Goal: Task Accomplishment & Management: Manage account settings

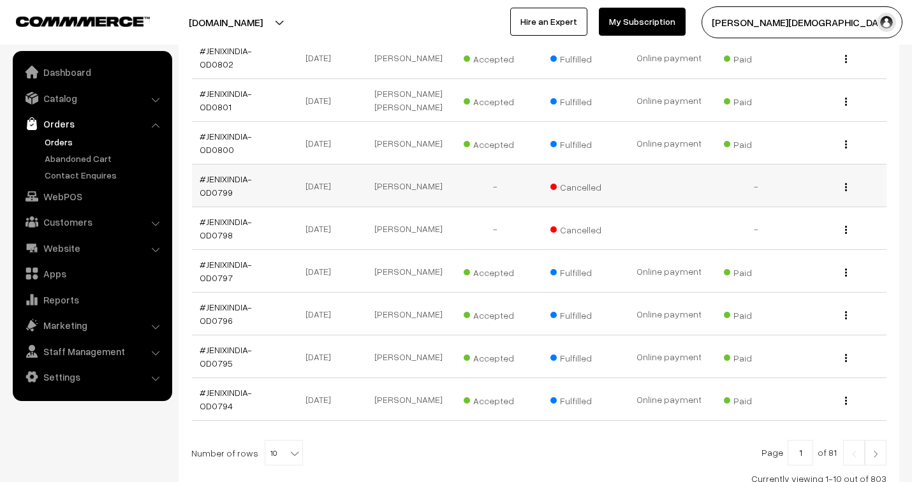
scroll to position [354, 0]
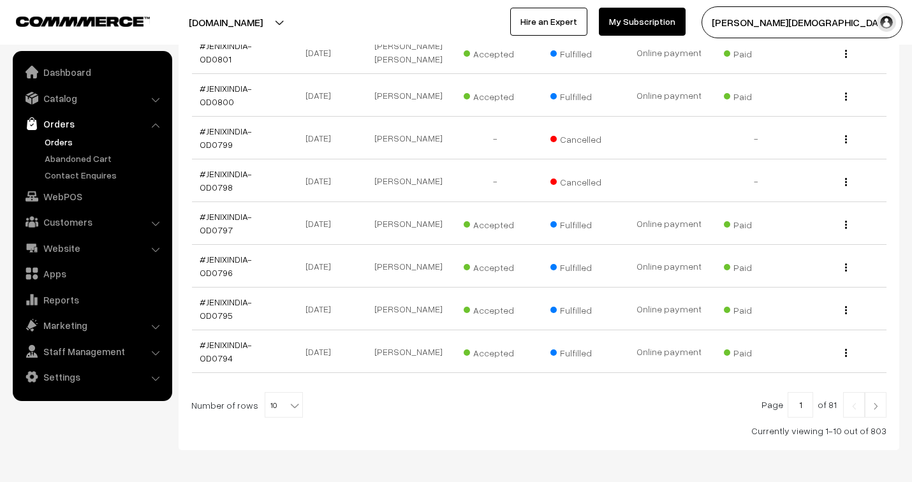
click at [288, 402] on b at bounding box center [294, 405] width 13 height 13
click at [265, 406] on span "10" at bounding box center [283, 406] width 37 height 26
select select "50"
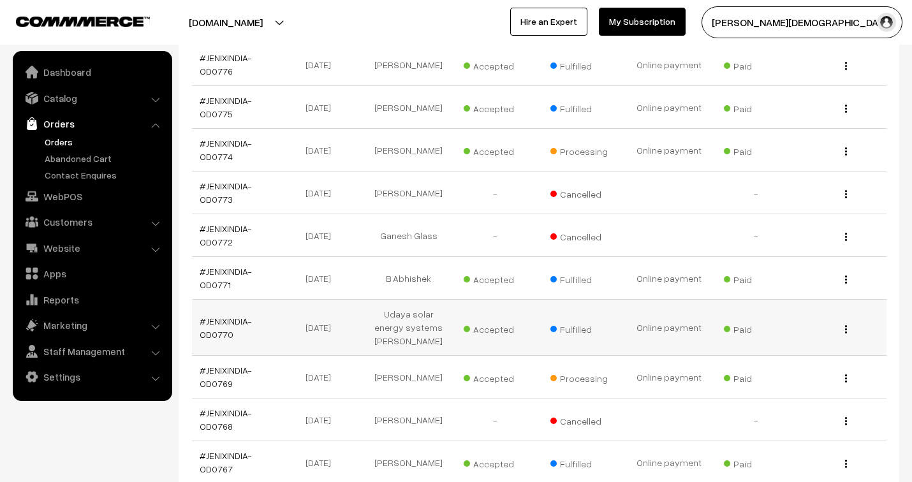
scroll to position [1488, 0]
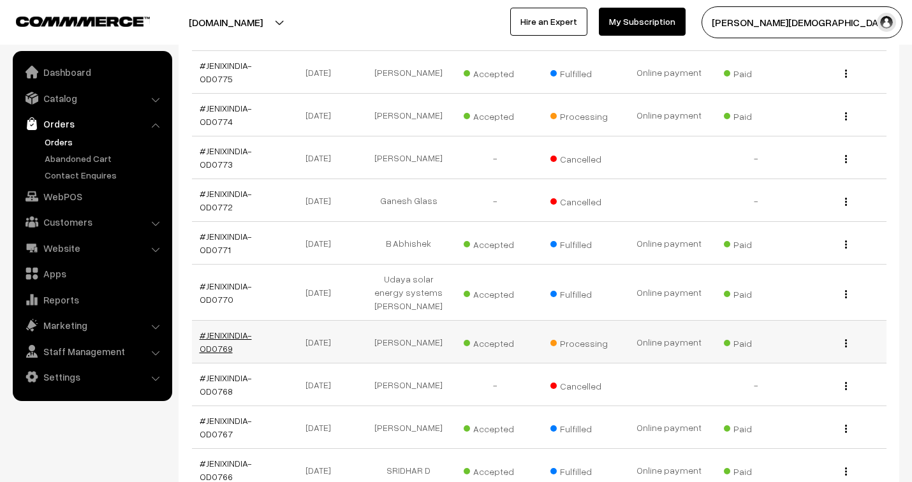
click at [219, 336] on link "#JENIXINDIA-OD0769" at bounding box center [226, 342] width 52 height 24
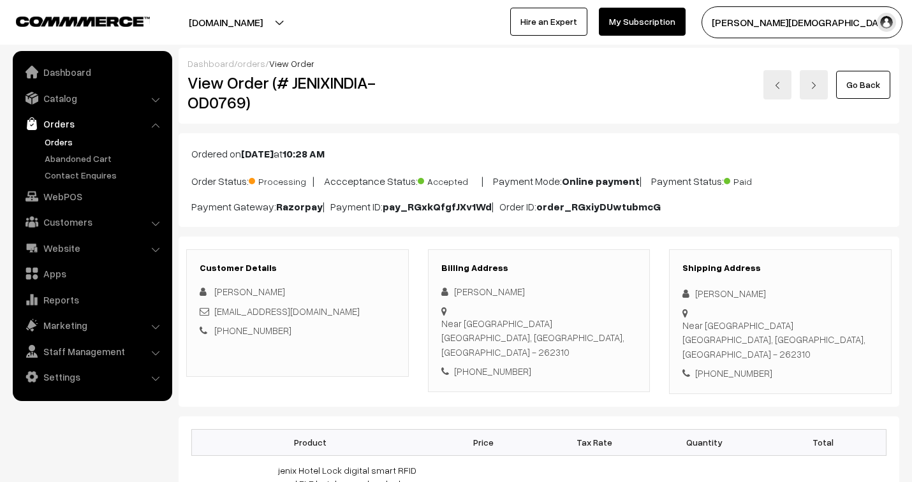
scroll to position [71, 0]
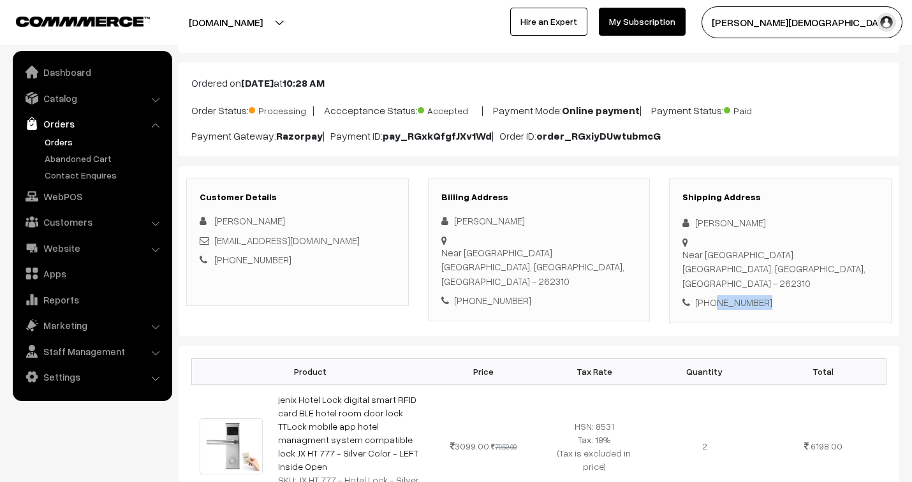
drag, startPoint x: 737, startPoint y: 283, endPoint x: 710, endPoint y: 283, distance: 27.4
click at [710, 295] on div "+91 9897179636" at bounding box center [780, 302] width 196 height 15
copy div "9897179636"
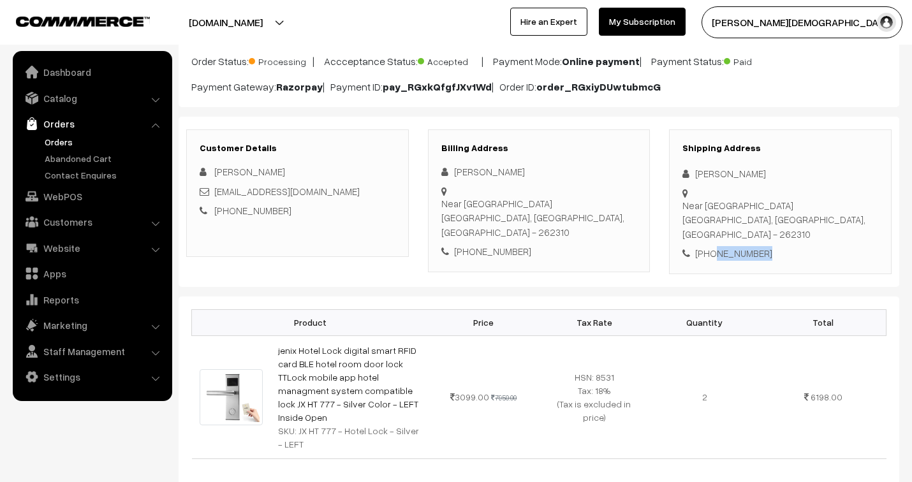
scroll to position [0, 0]
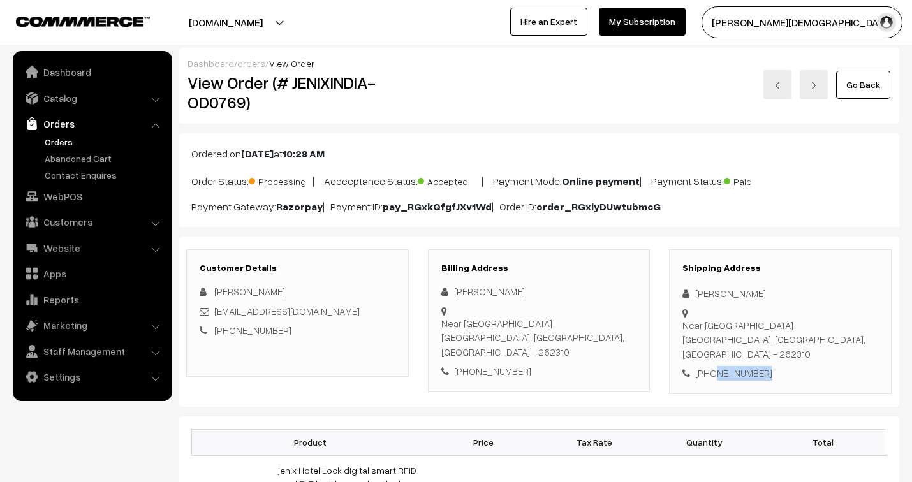
click at [61, 140] on link "Orders" at bounding box center [104, 141] width 126 height 13
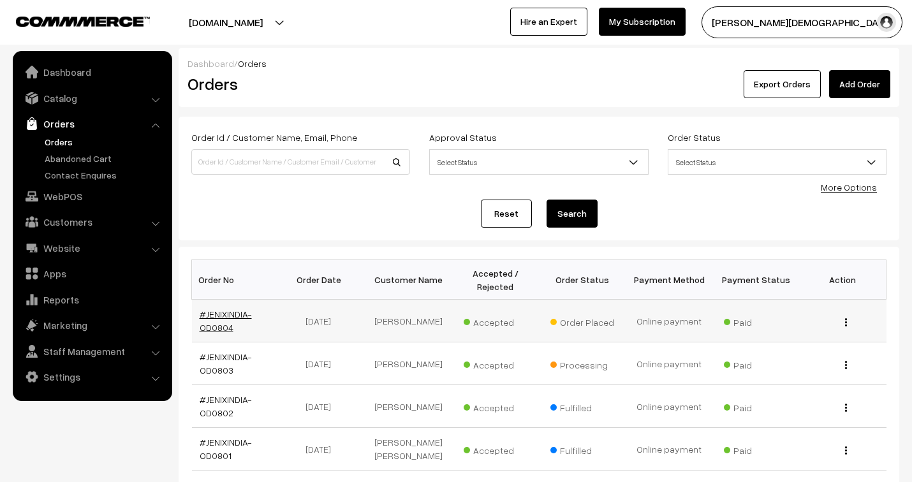
click at [226, 314] on link "#JENIXINDIA-OD0804" at bounding box center [226, 321] width 52 height 24
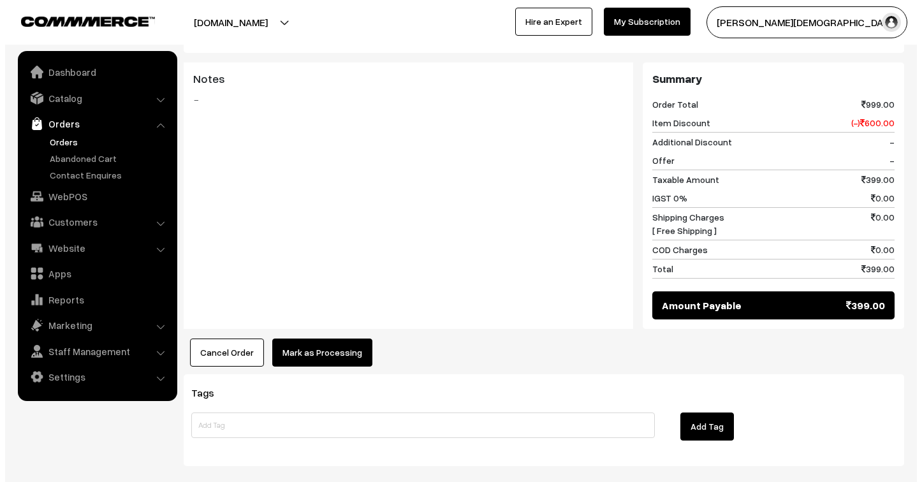
scroll to position [566, 0]
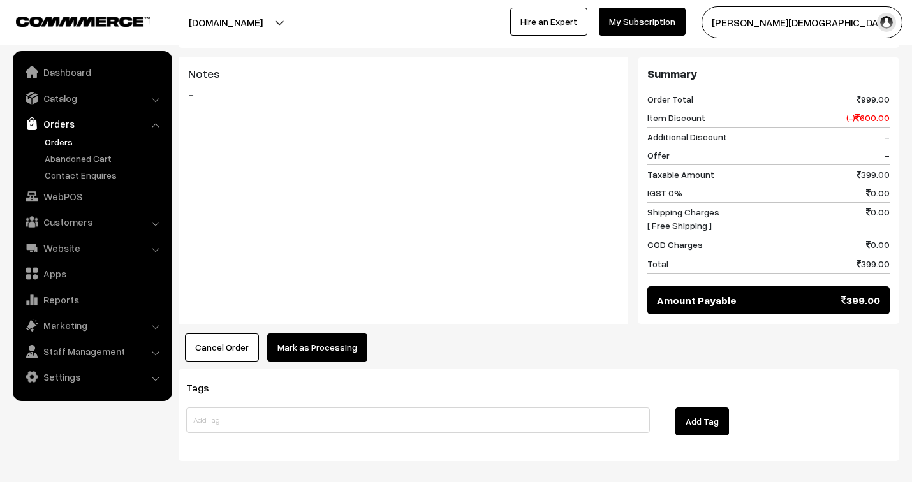
click at [293, 333] on button "Mark as Processing" at bounding box center [317, 347] width 100 height 28
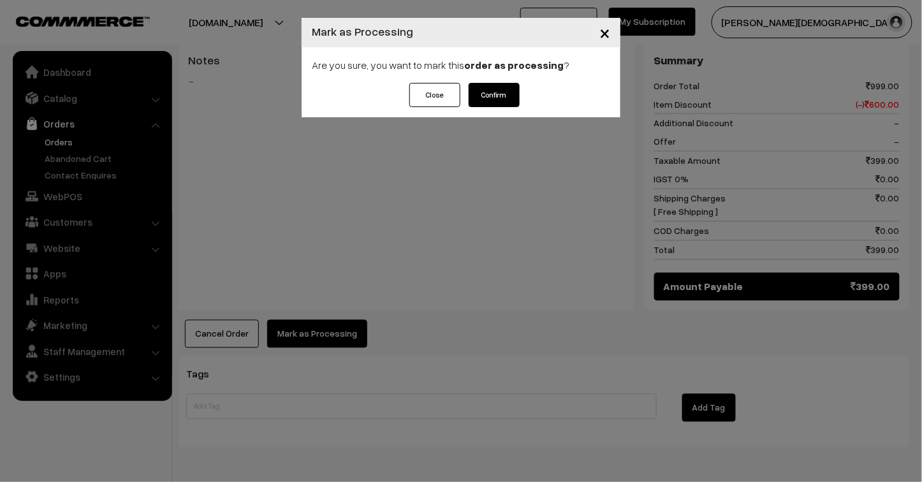
click at [489, 90] on button "Confirm" at bounding box center [494, 95] width 51 height 24
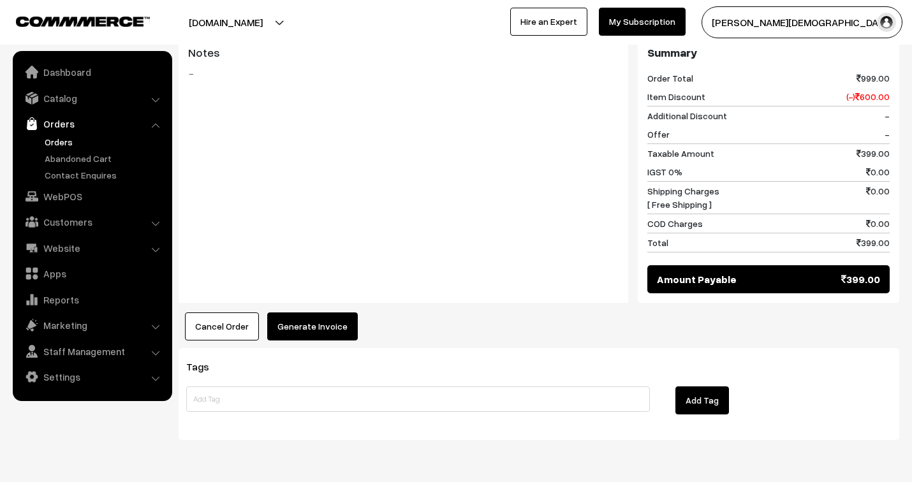
click at [340, 312] on button "Generate Invoice" at bounding box center [312, 326] width 91 height 28
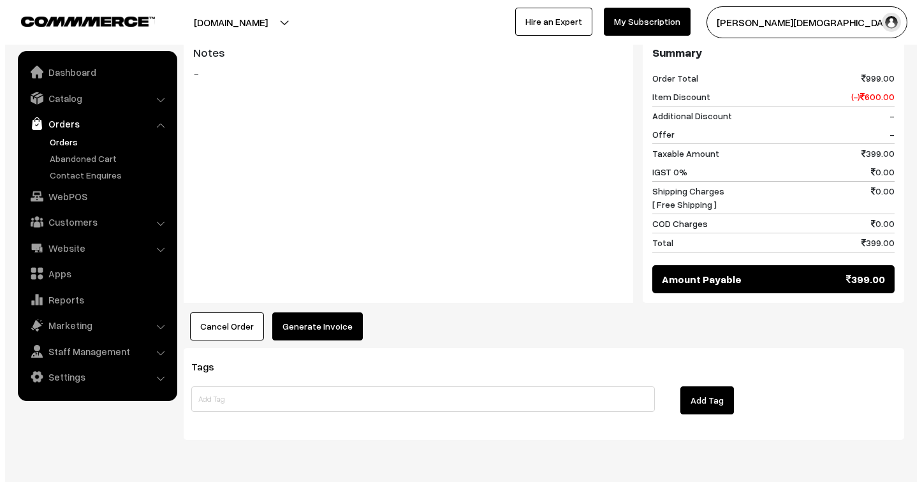
scroll to position [574, 0]
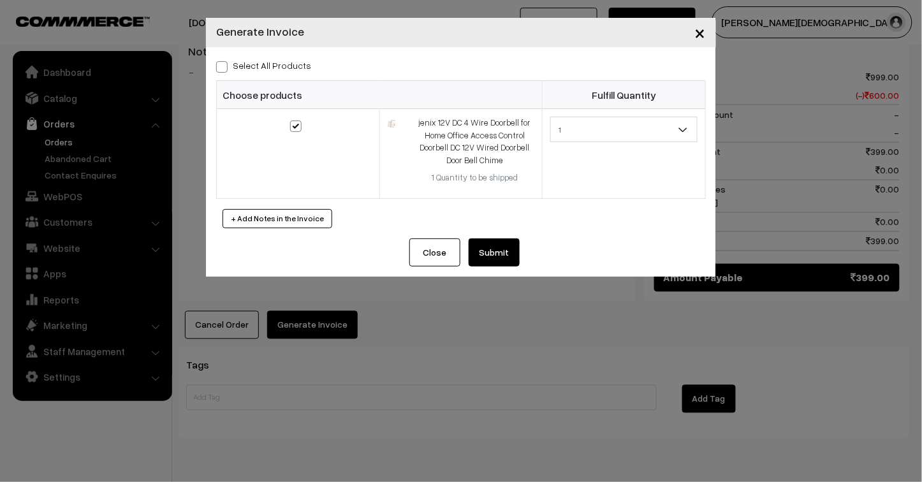
click at [494, 255] on button "Submit" at bounding box center [494, 252] width 51 height 28
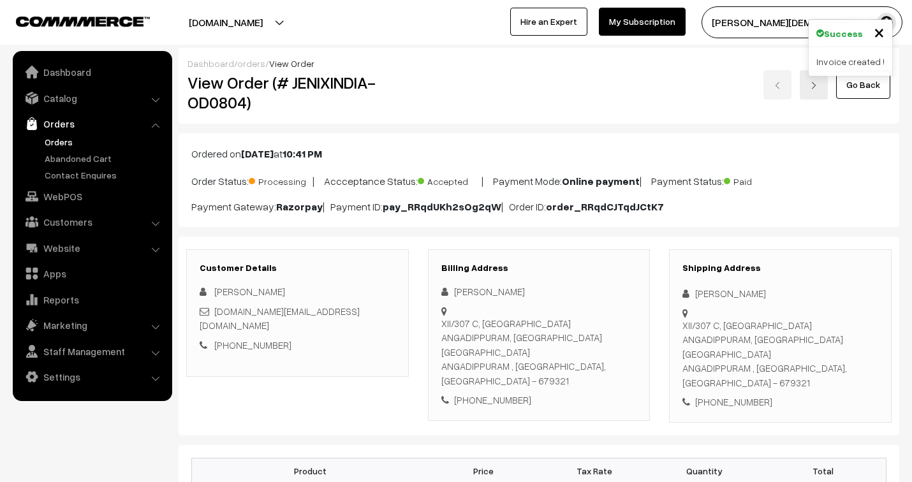
click at [247, 64] on link "orders" at bounding box center [251, 63] width 28 height 11
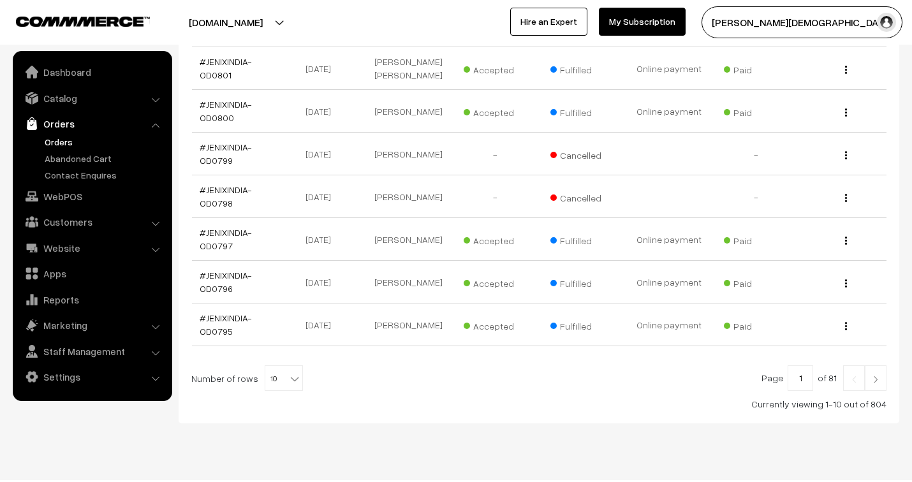
scroll to position [406, 0]
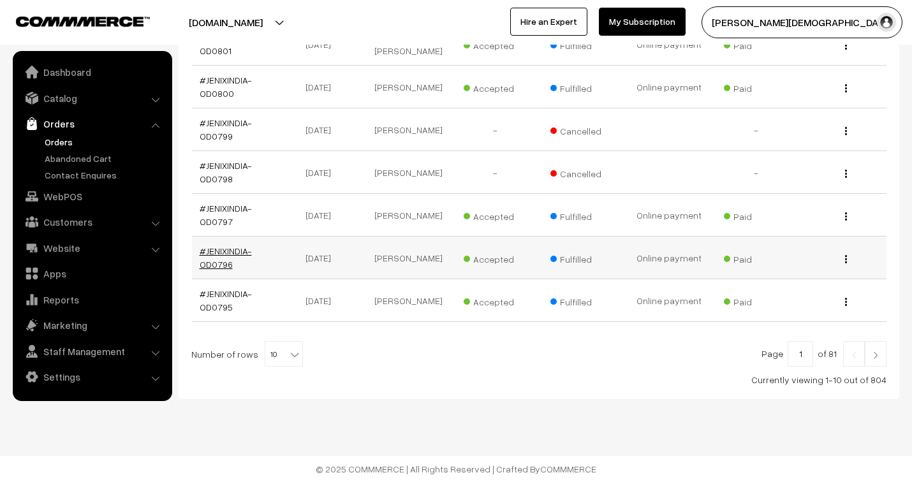
click at [227, 250] on link "#JENIXINDIA-OD0796" at bounding box center [226, 257] width 52 height 24
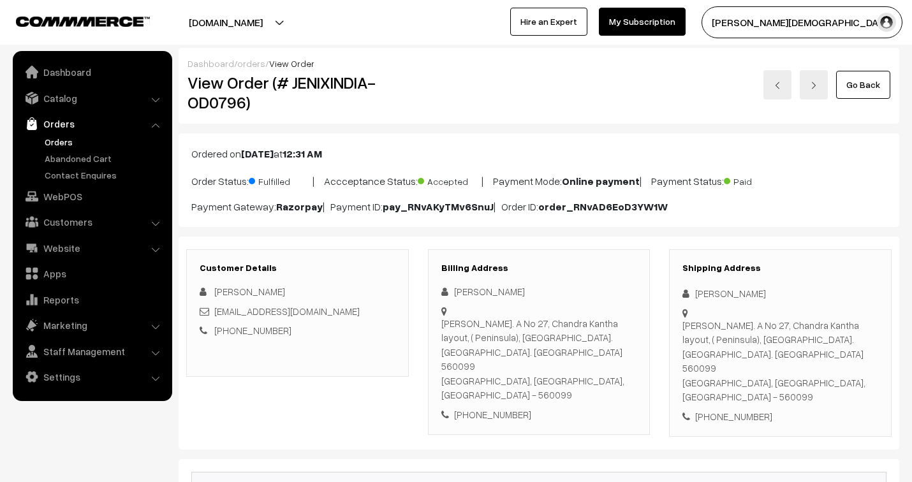
click at [243, 62] on link "orders" at bounding box center [251, 63] width 28 height 11
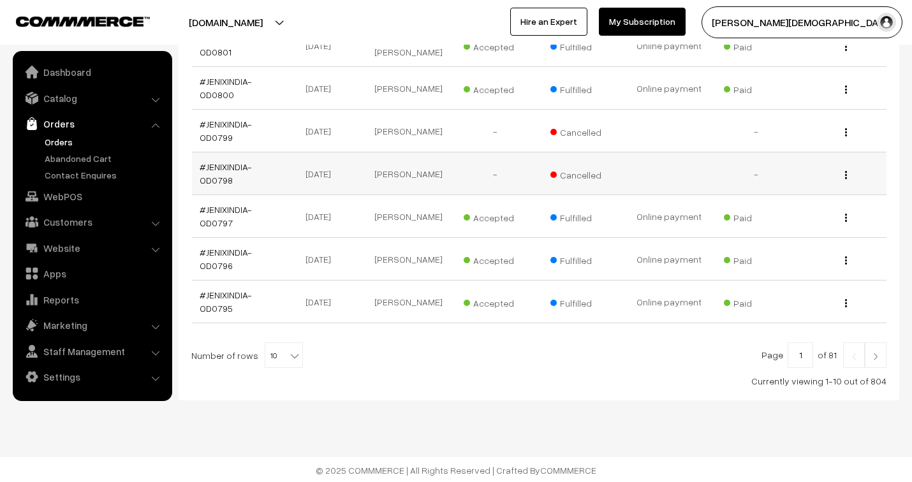
scroll to position [406, 0]
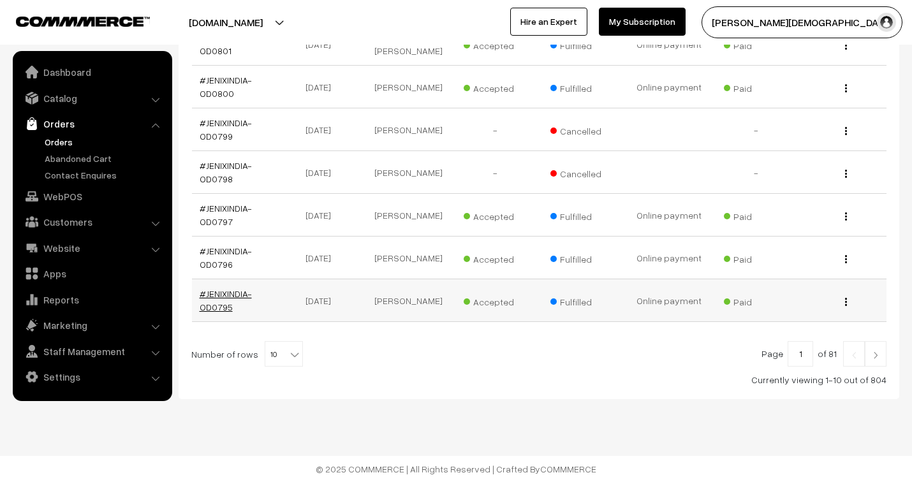
click at [226, 289] on link "#JENIXINDIA-OD0795" at bounding box center [226, 300] width 52 height 24
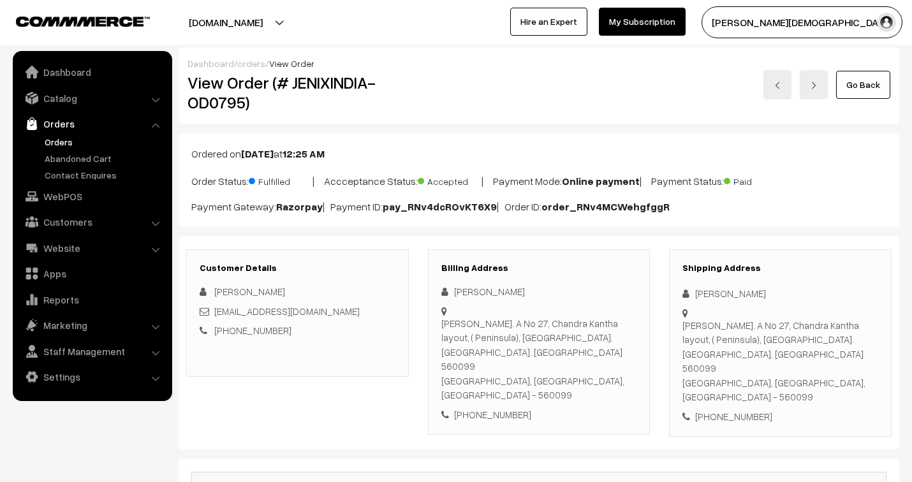
click at [249, 60] on link "orders" at bounding box center [251, 63] width 28 height 11
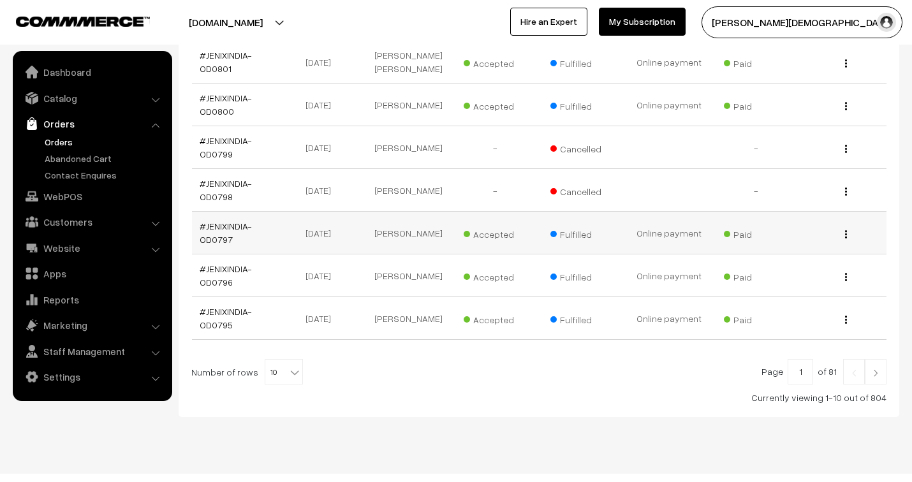
scroll to position [406, 0]
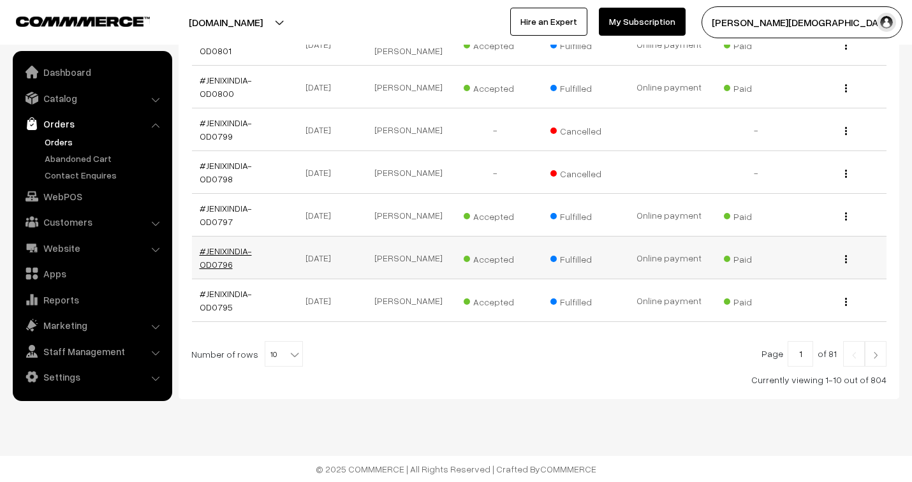
click at [230, 253] on link "#JENIXINDIA-OD0796" at bounding box center [226, 257] width 52 height 24
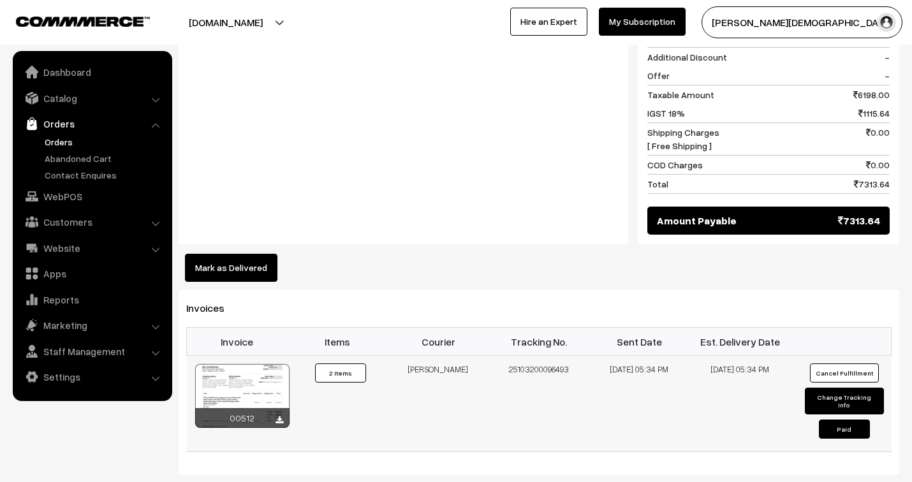
scroll to position [708, 0]
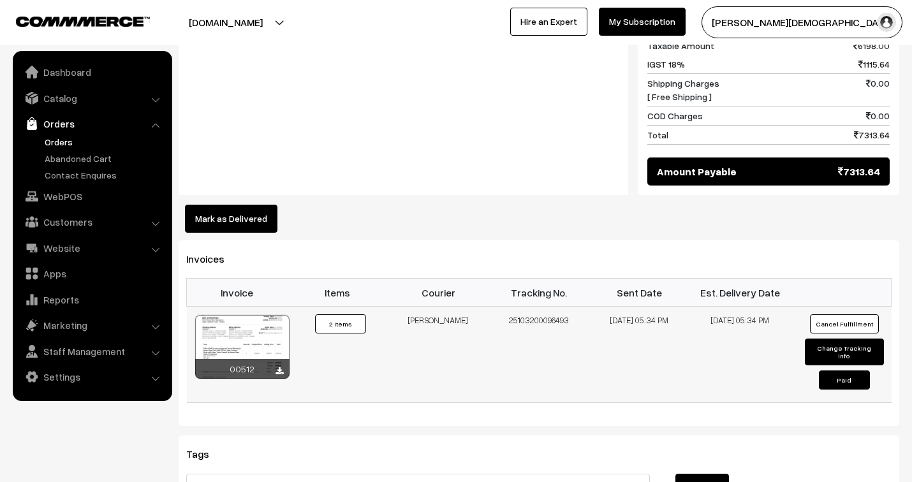
click at [240, 315] on div at bounding box center [242, 347] width 94 height 64
